Goal: Task Accomplishment & Management: Complete application form

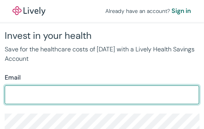
click at [161, 79] on div "Email" at bounding box center [102, 77] width 195 height 9
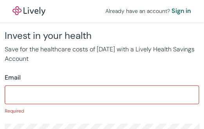
click at [175, 75] on div "Email" at bounding box center [102, 77] width 195 height 9
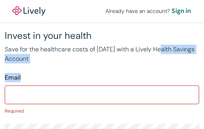
drag, startPoint x: 175, startPoint y: 75, endPoint x: 204, endPoint y: 51, distance: 37.6
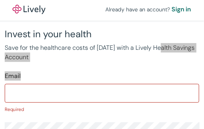
scroll to position [0, 0]
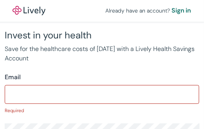
click at [137, 4] on div "Already have an account? Sign in" at bounding box center [102, 11] width 204 height 22
click at [113, 16] on div "Already have an account? Sign in" at bounding box center [102, 11] width 204 height 22
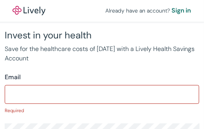
click at [113, 16] on div "Already have an account? Sign in" at bounding box center [102, 11] width 204 height 22
click at [116, 19] on div "Already have an account? Sign in" at bounding box center [102, 11] width 204 height 22
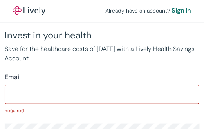
click at [125, 31] on h2 "Invest in your health" at bounding box center [102, 35] width 195 height 12
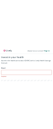
scroll to position [1, 0]
